Goal: Task Accomplishment & Management: Manage account settings

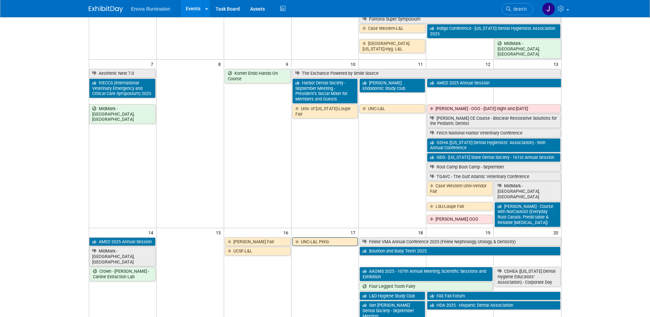
scroll to position [103, 0]
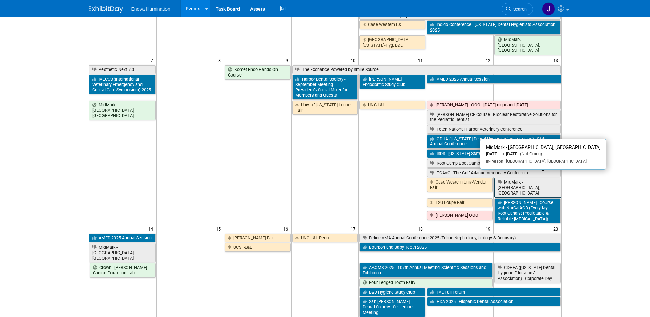
click at [521, 178] on link "MidMark - [GEOGRAPHIC_DATA], [GEOGRAPHIC_DATA]" at bounding box center [527, 187] width 66 height 20
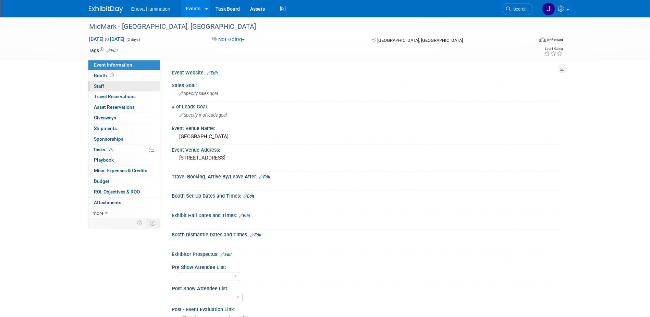
click at [113, 85] on link "0 Staff 0" at bounding box center [123, 86] width 71 height 10
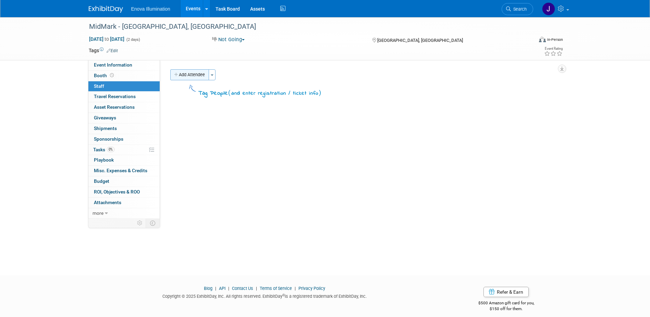
click at [186, 78] on button "Add Attendee" at bounding box center [189, 74] width 39 height 11
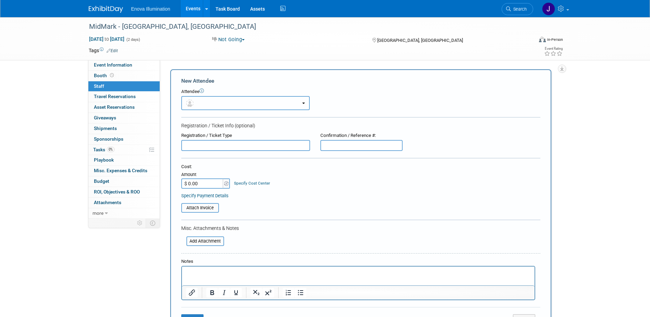
click at [189, 98] on button "button" at bounding box center [245, 103] width 128 height 14
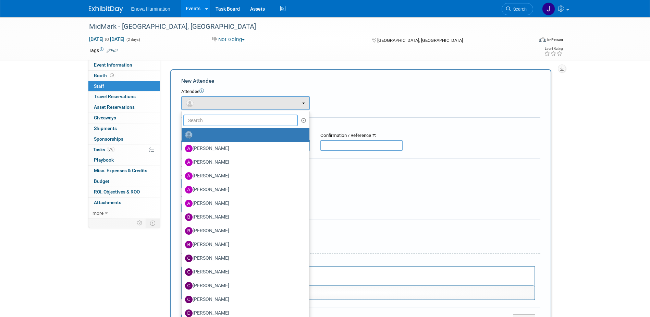
click at [201, 120] on input "text" at bounding box center [240, 120] width 115 height 12
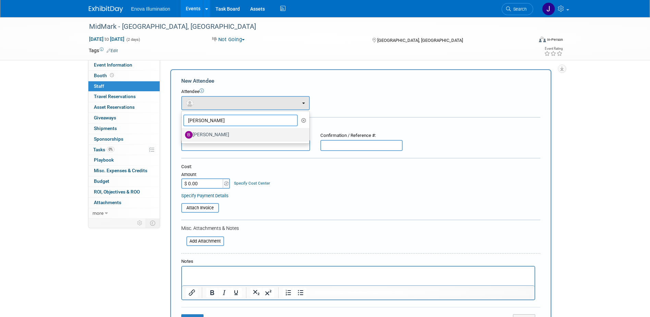
type input "bryan"
click at [203, 133] on label "Bryan Bertotti" at bounding box center [243, 134] width 117 height 11
click at [183, 133] on input "Bryan Bertotti" at bounding box center [180, 134] width 4 height 4
select select "8a65481c-2c31-4990-8702-2060f8bbfae2"
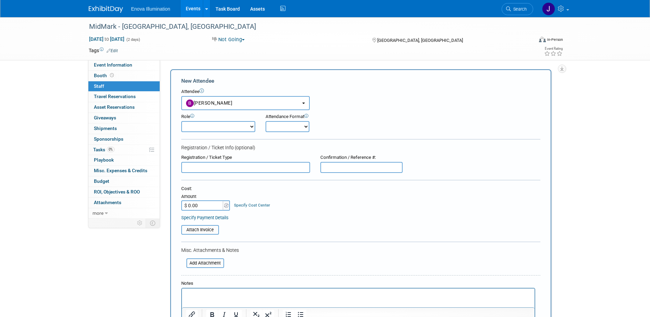
click at [206, 293] on p "Rich Text Area. Press ALT-0 for help." at bounding box center [358, 294] width 345 height 7
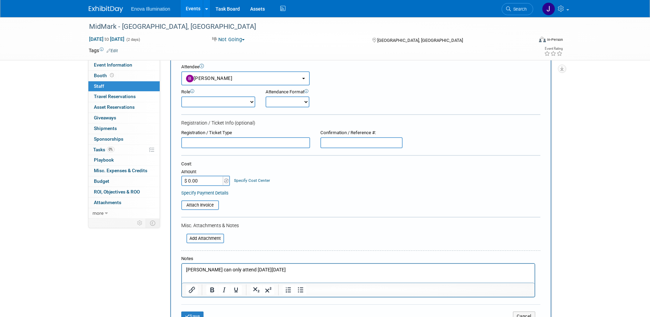
scroll to position [37, 0]
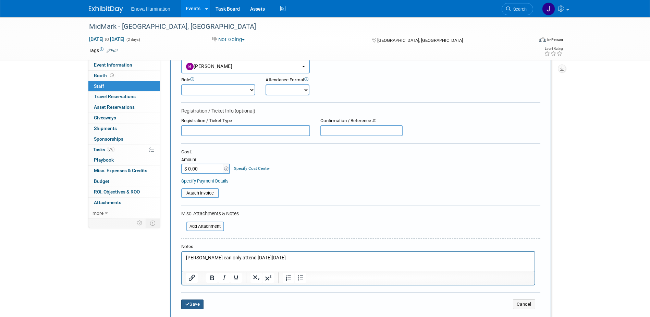
click at [194, 303] on button "Save" at bounding box center [192, 304] width 23 height 10
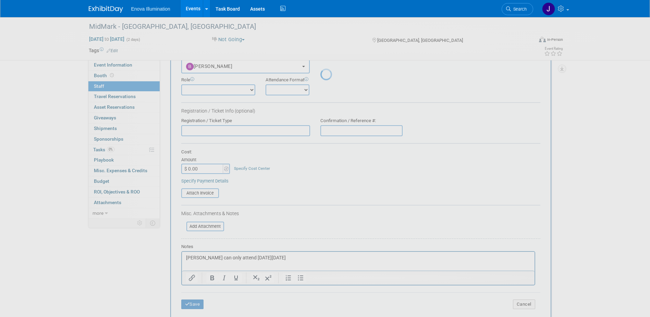
scroll to position [6, 0]
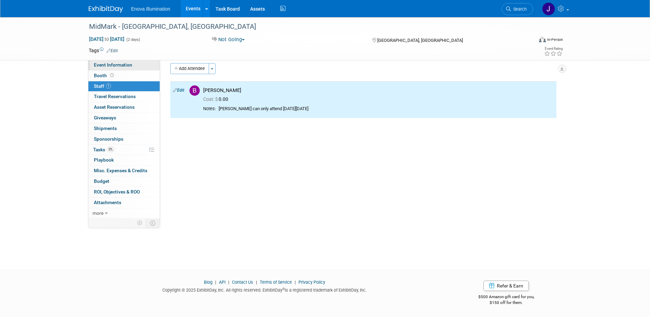
click at [135, 63] on link "Event Information" at bounding box center [123, 65] width 71 height 10
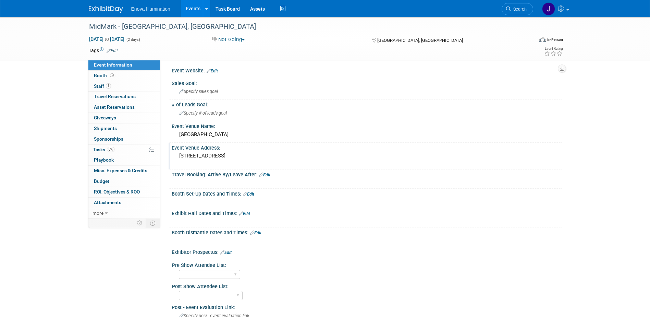
scroll to position [34, 0]
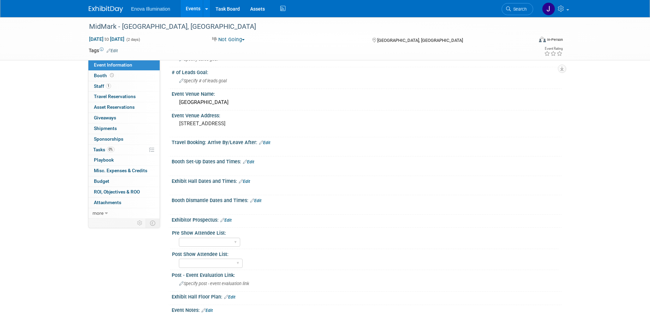
click at [246, 182] on link "Edit" at bounding box center [244, 181] width 11 height 5
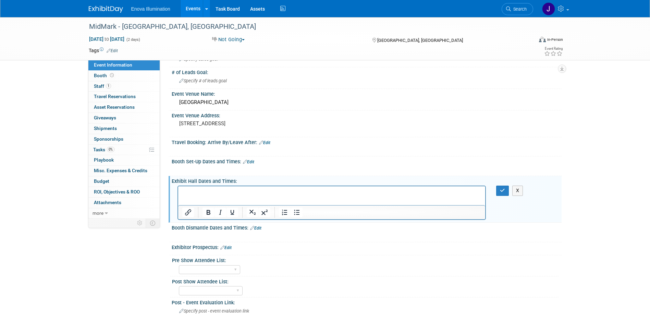
scroll to position [0, 0]
click at [228, 37] on button "Not Going" at bounding box center [229, 39] width 38 height 7
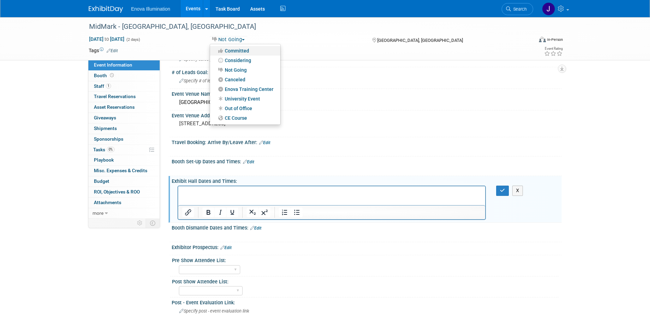
click at [232, 49] on link "Committed" at bounding box center [245, 51] width 70 height 10
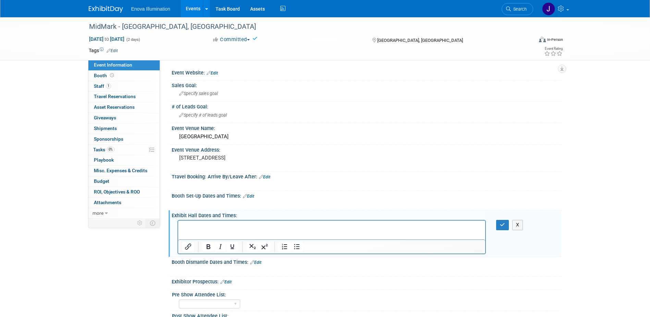
click at [192, 224] on p "Rich Text Area. Press ALT-0 for help." at bounding box center [331, 226] width 299 height 7
click at [499, 221] on button "button" at bounding box center [502, 225] width 13 height 10
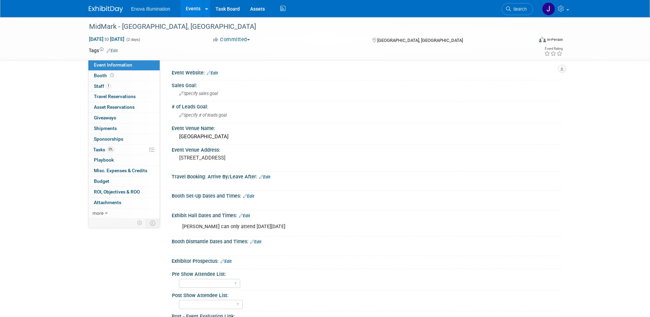
click at [246, 215] on link "Edit" at bounding box center [244, 215] width 11 height 5
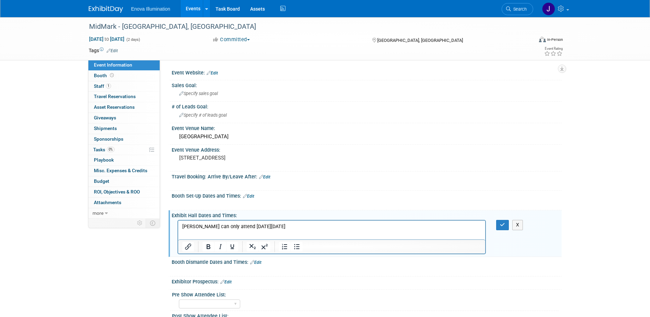
click at [276, 225] on p "Bryan can only attend on Sunday 9/14/25" at bounding box center [331, 226] width 299 height 7
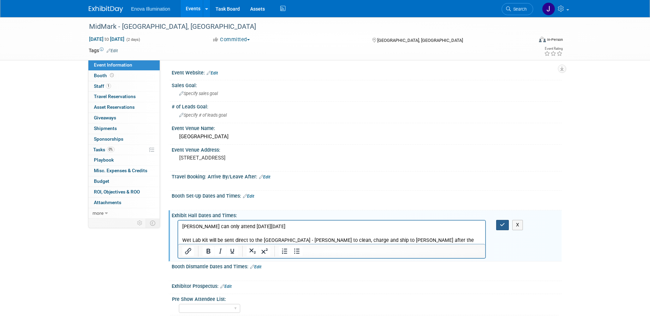
click at [504, 226] on icon "button" at bounding box center [502, 224] width 5 height 5
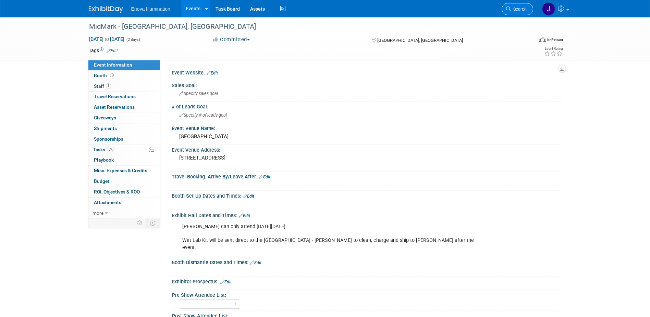
click at [516, 7] on span "Search" at bounding box center [519, 9] width 16 height 5
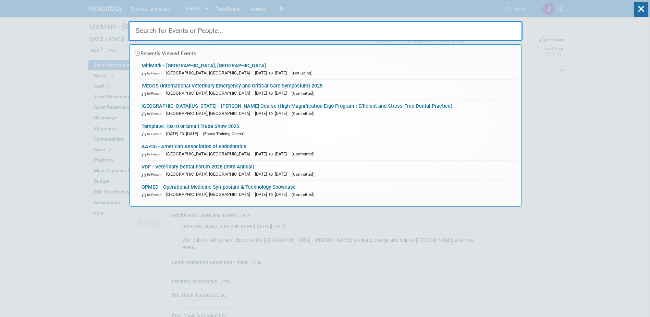
click at [494, 26] on input "text" at bounding box center [325, 31] width 394 height 20
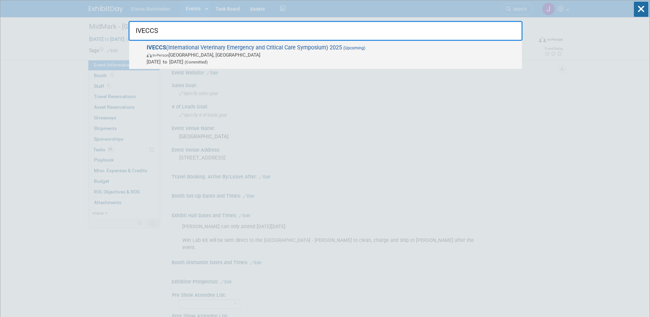
type input "IVECCS"
click at [206, 62] on span "(Committed)" at bounding box center [195, 62] width 24 height 5
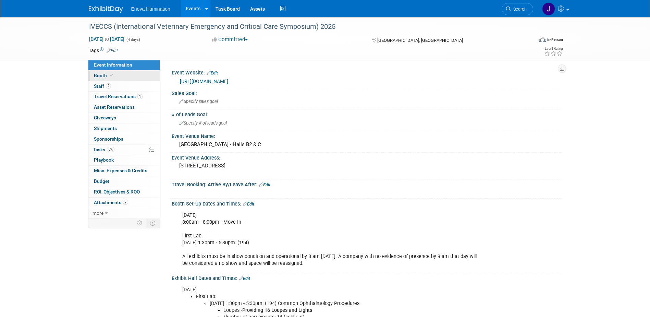
click at [134, 73] on link "Booth" at bounding box center [123, 76] width 71 height 10
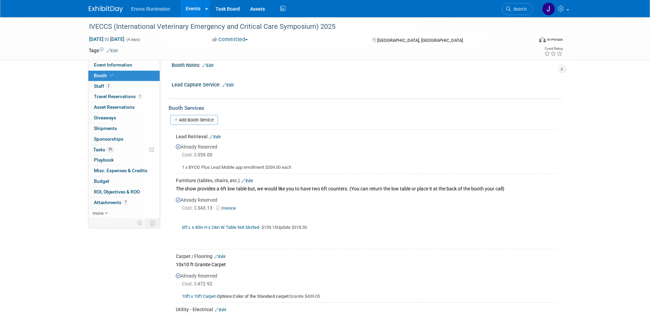
scroll to position [240, 0]
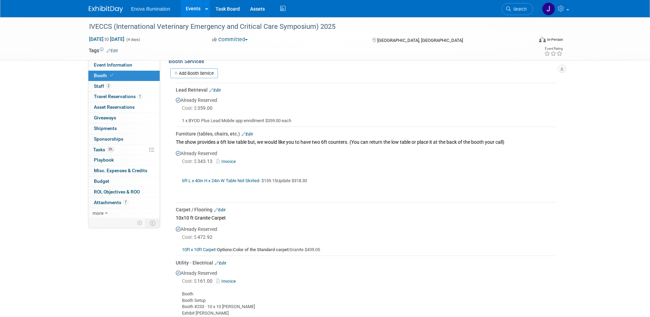
click at [249, 134] on link "Edit" at bounding box center [246, 134] width 11 height 5
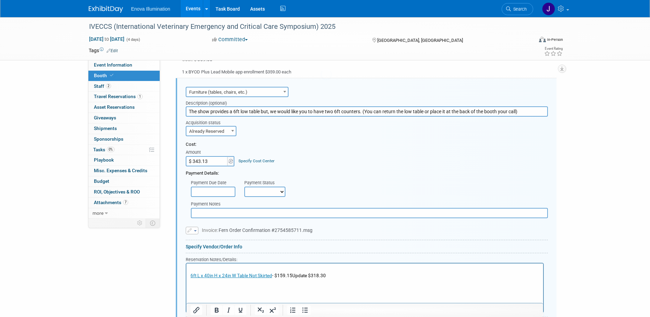
scroll to position [0, 0]
drag, startPoint x: 520, startPoint y: 111, endPoint x: 174, endPoint y: 112, distance: 346.7
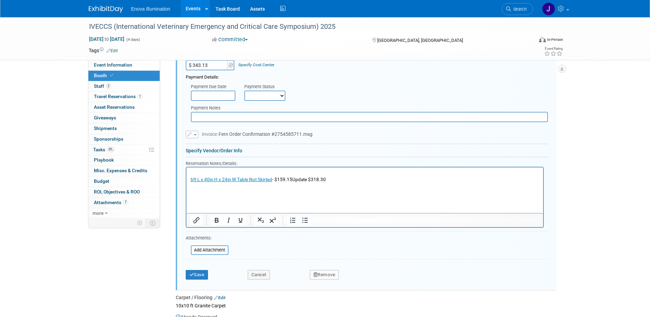
scroll to position [391, 0]
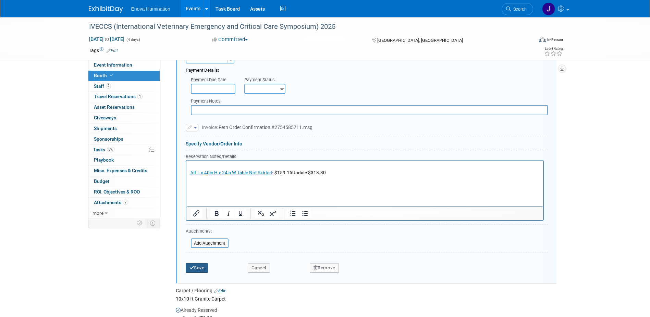
click at [200, 268] on button "Save" at bounding box center [197, 268] width 23 height 10
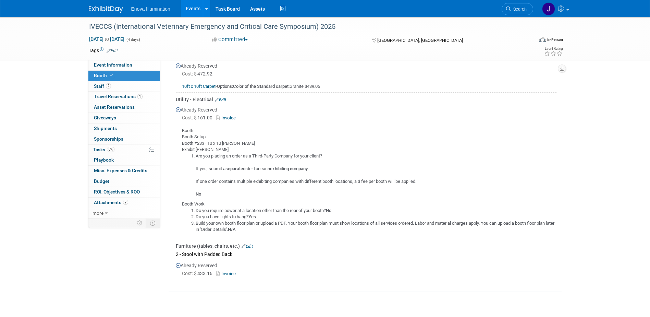
scroll to position [357, 0]
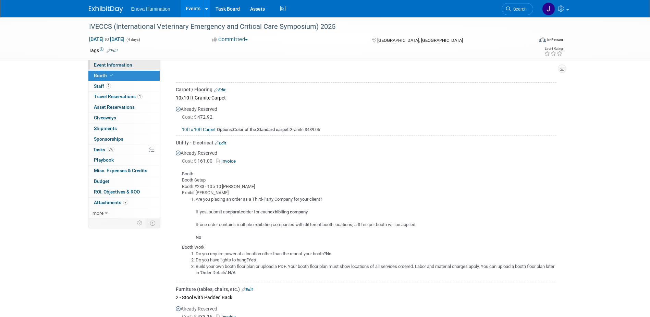
click at [127, 63] on span "Event Information" at bounding box center [113, 64] width 38 height 5
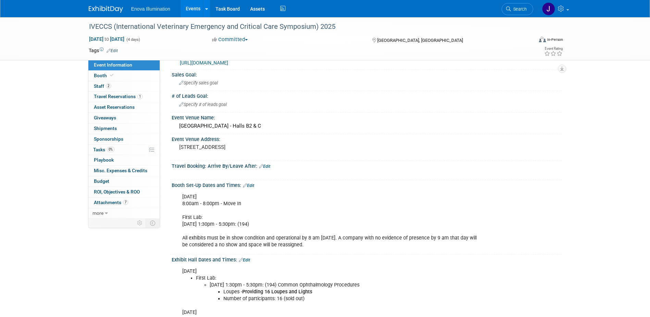
scroll to position [34, 0]
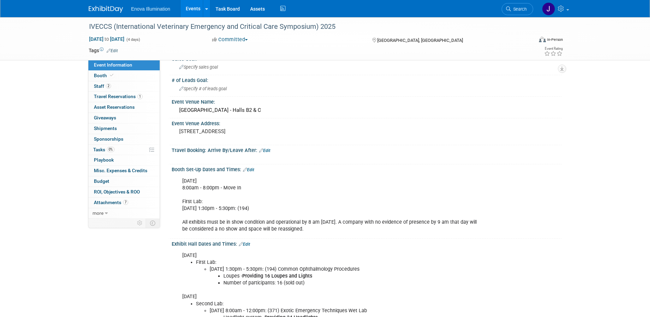
click at [252, 168] on link "Edit" at bounding box center [248, 169] width 11 height 5
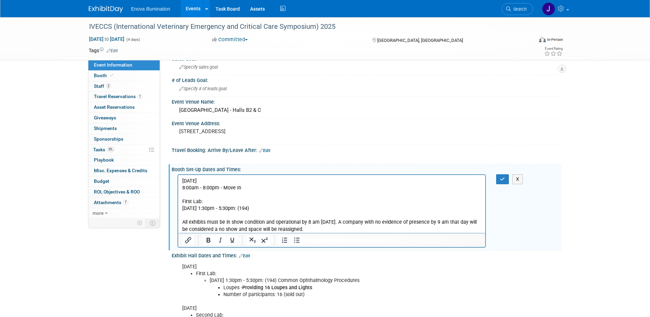
scroll to position [0, 0]
click at [341, 228] on p "Thursday, September 4 8:00am - 8:00pm - Move In First Lab: Thursday, September …" at bounding box center [331, 204] width 299 height 55
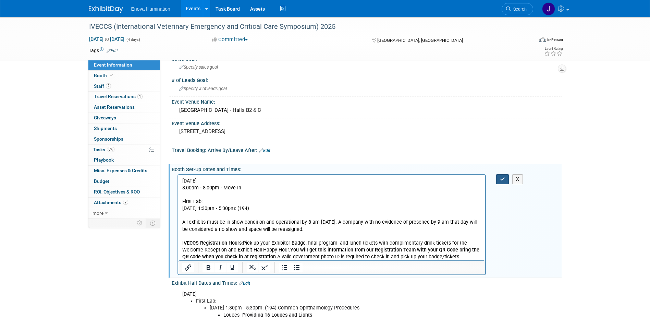
click at [503, 178] on icon "button" at bounding box center [502, 178] width 5 height 5
